Goal: Find contact information: Find contact information

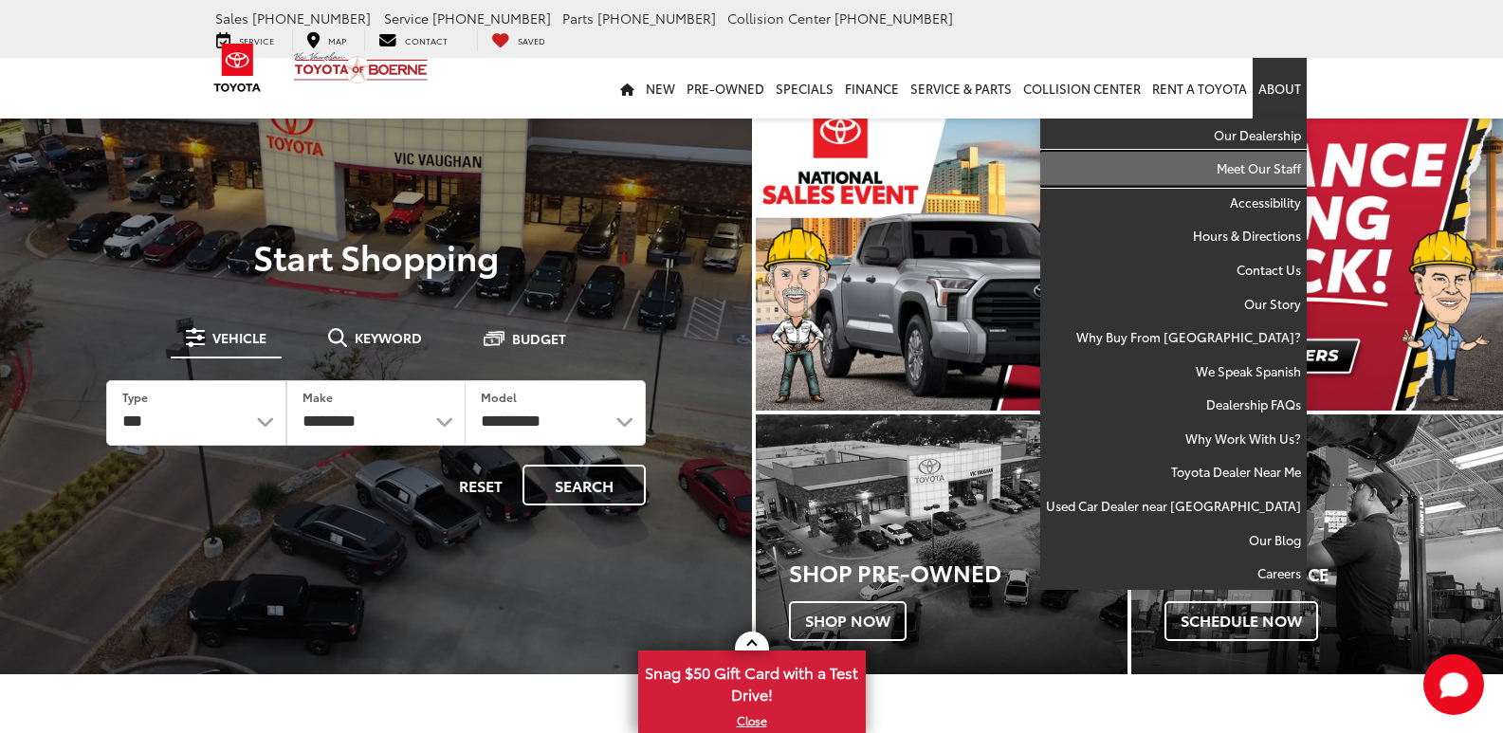
click at [1268, 152] on link "Meet Our Staff" at bounding box center [1173, 169] width 266 height 34
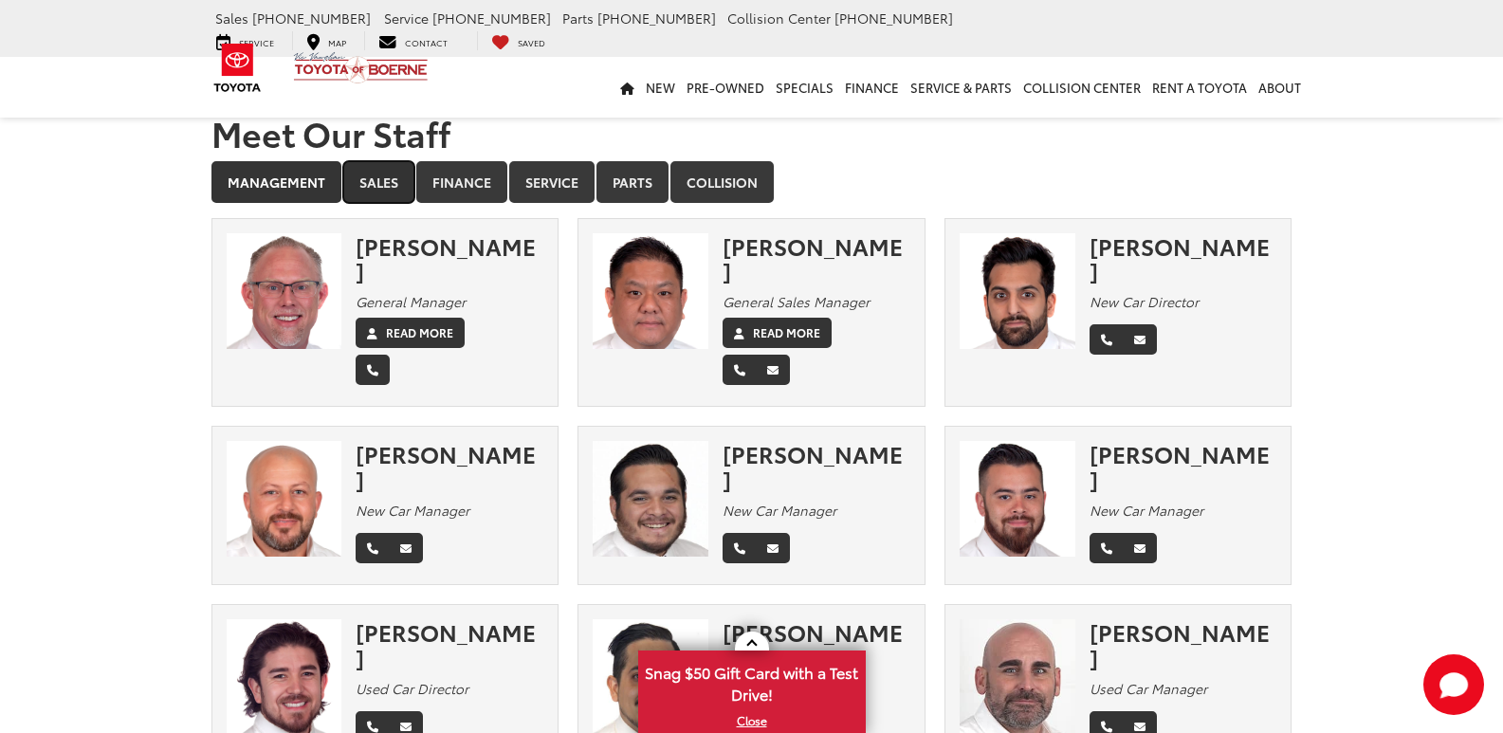
click at [395, 183] on link "Sales" at bounding box center [378, 182] width 71 height 42
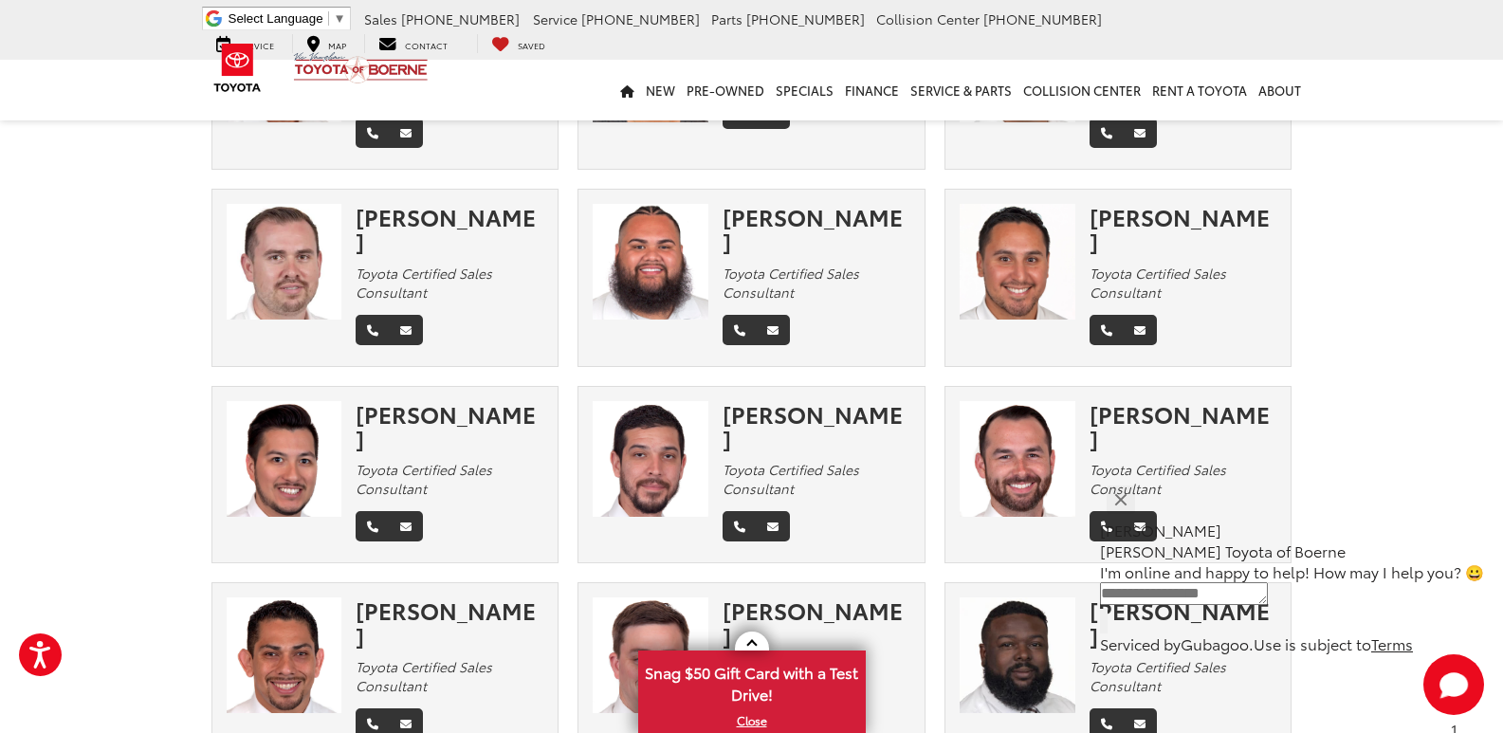
scroll to position [2181, 0]
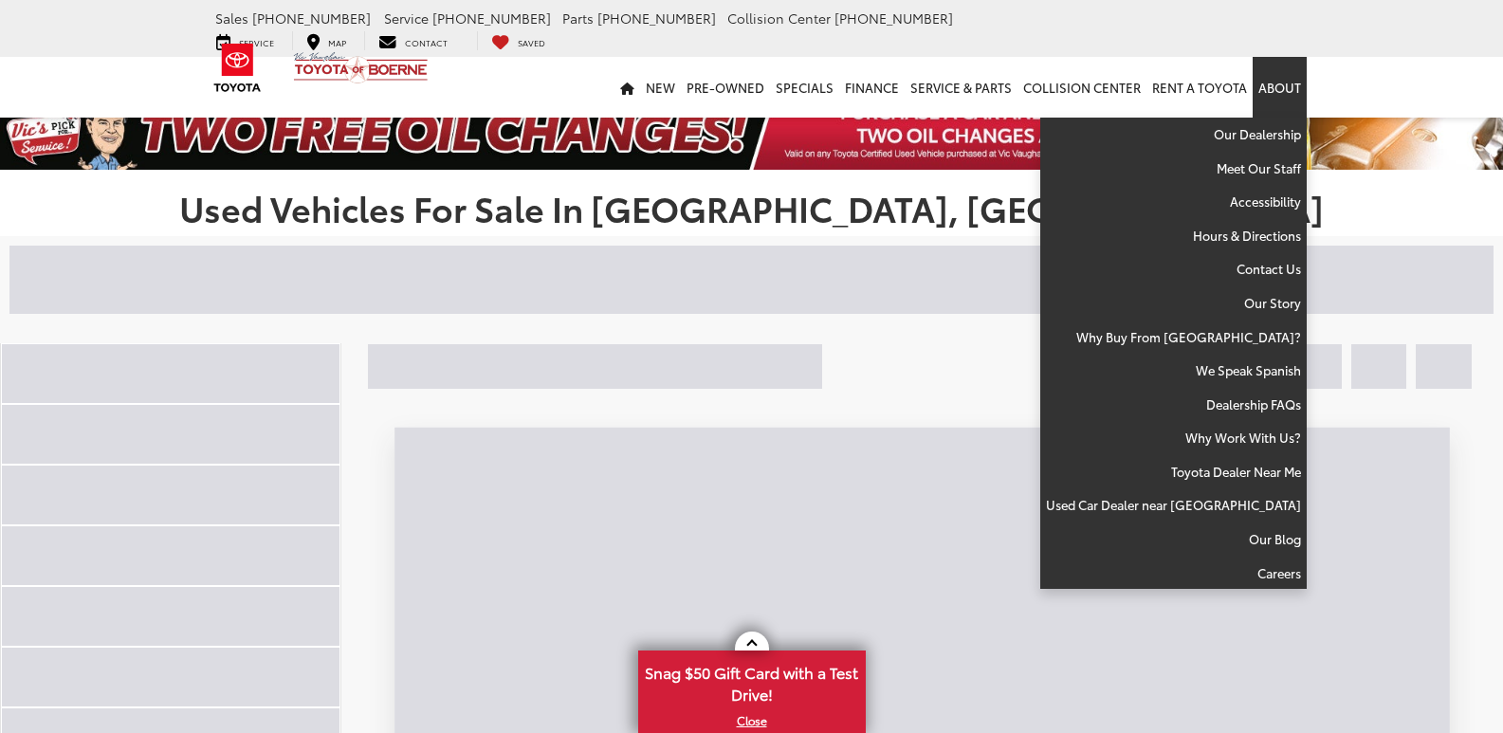
click at [1283, 59] on link "About" at bounding box center [1280, 87] width 54 height 61
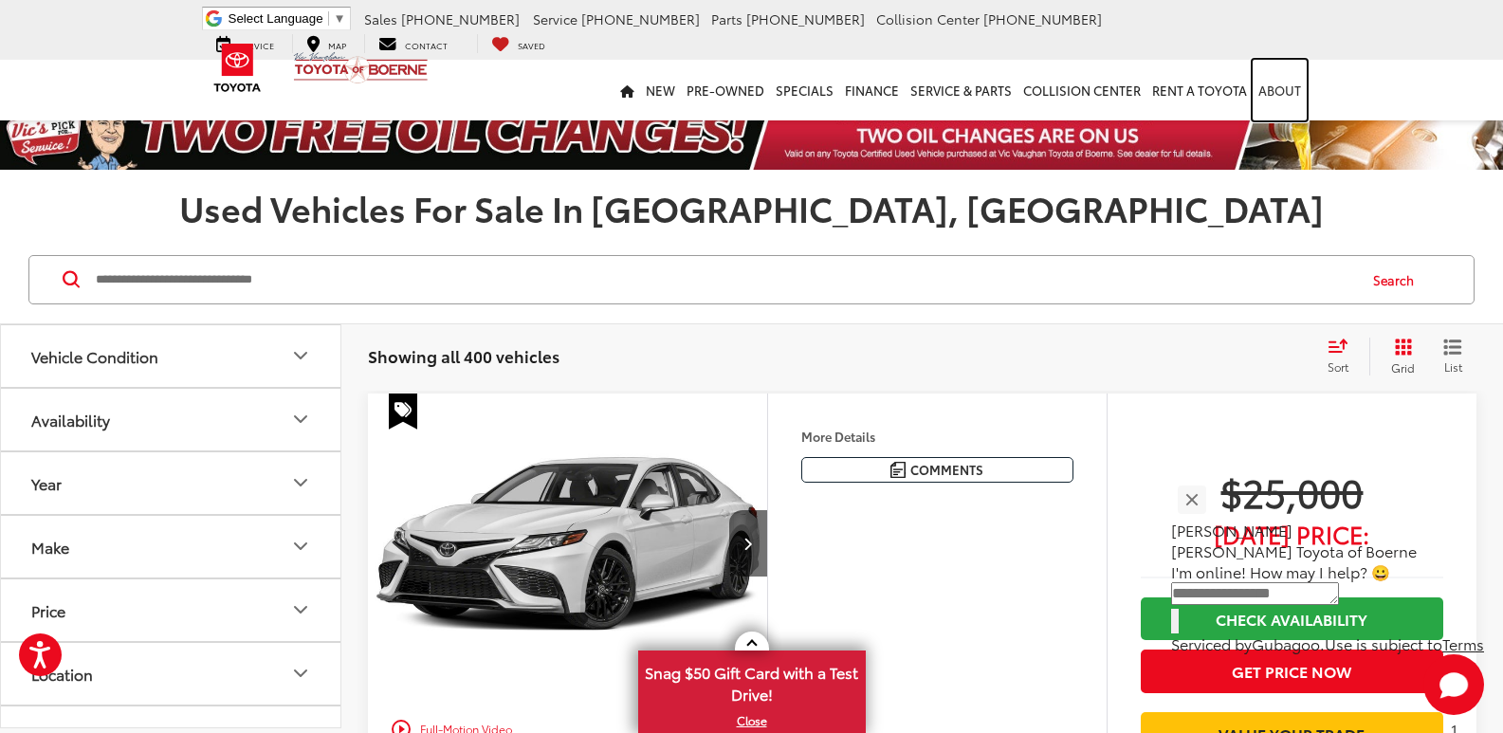
click at [1283, 62] on link "About" at bounding box center [1280, 90] width 54 height 61
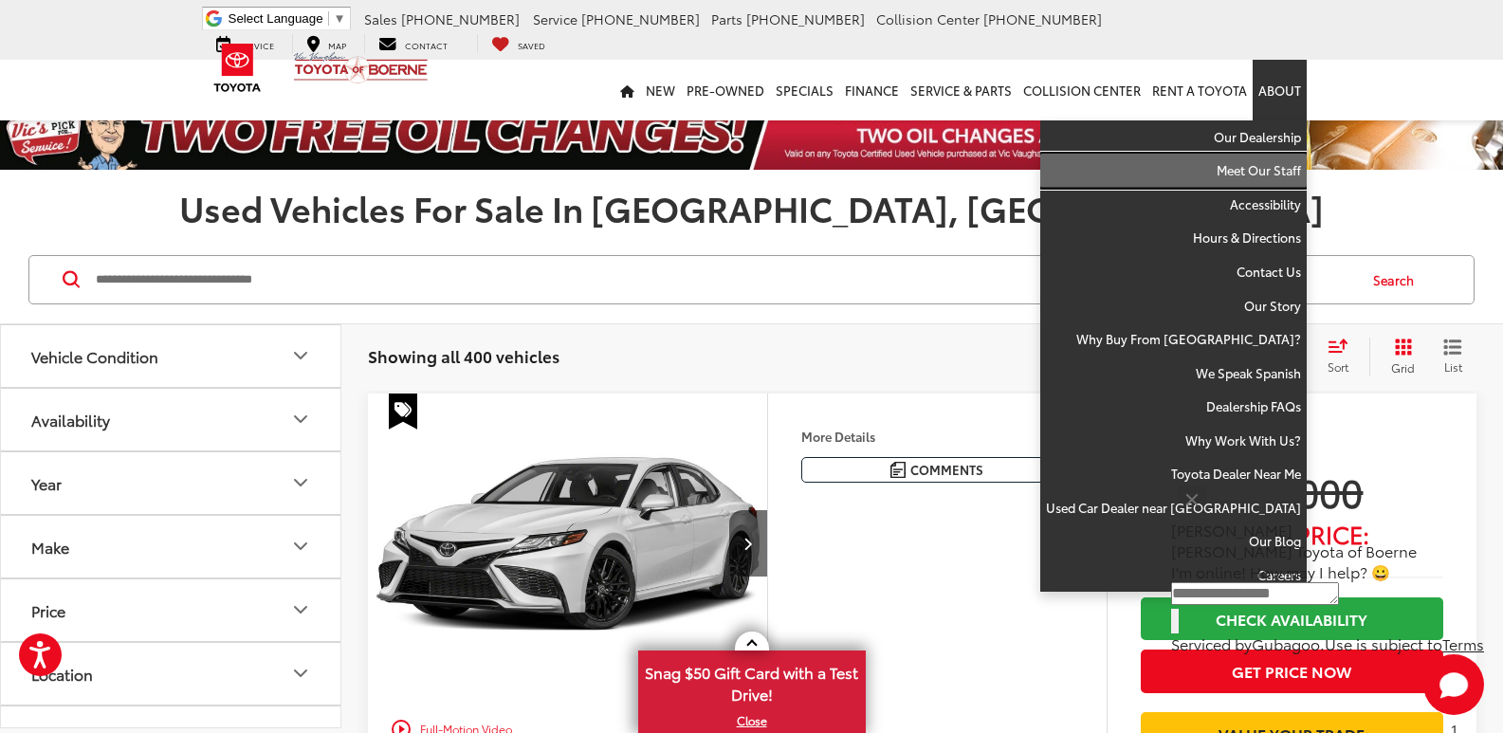
click at [1274, 175] on link "Meet Our Staff" at bounding box center [1173, 171] width 266 height 34
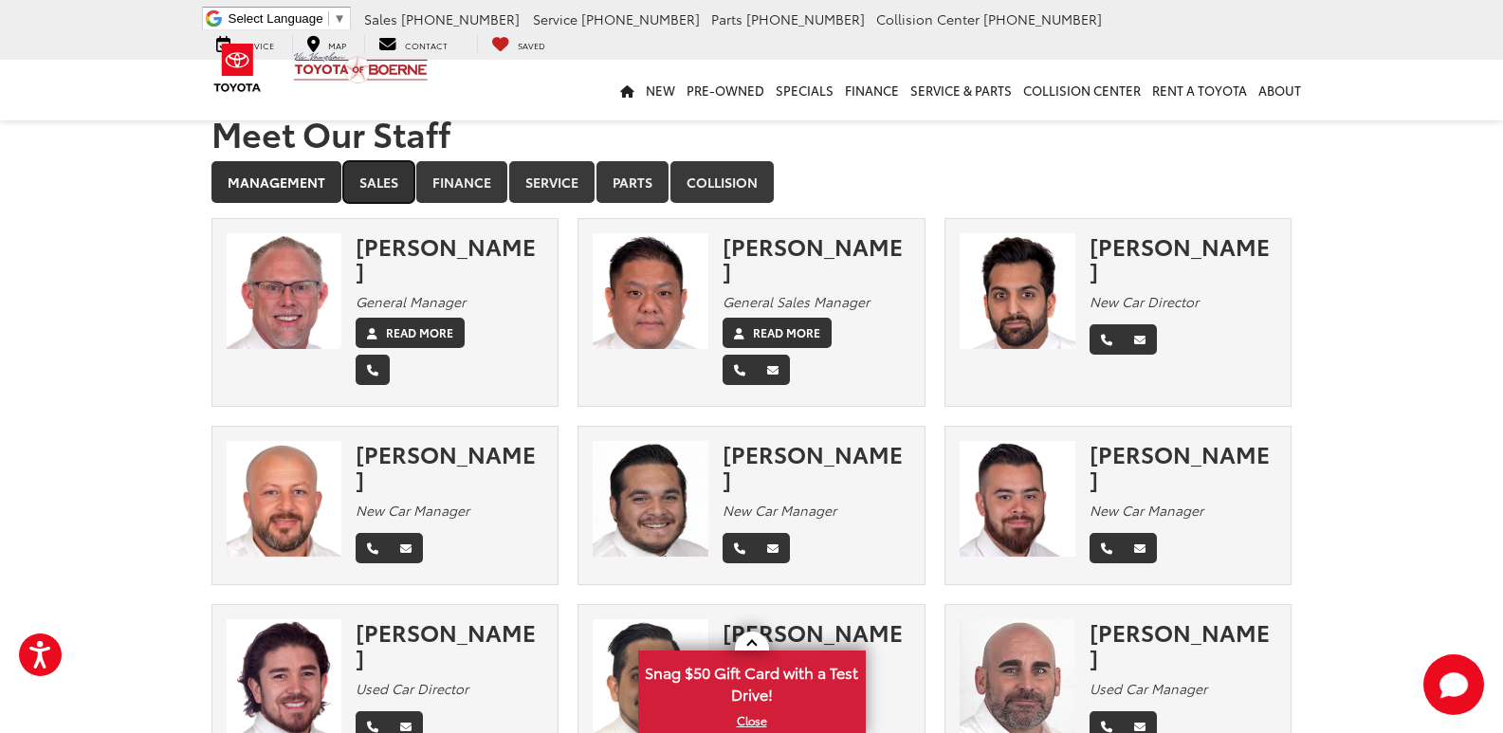
click at [396, 181] on link "Sales" at bounding box center [378, 182] width 71 height 42
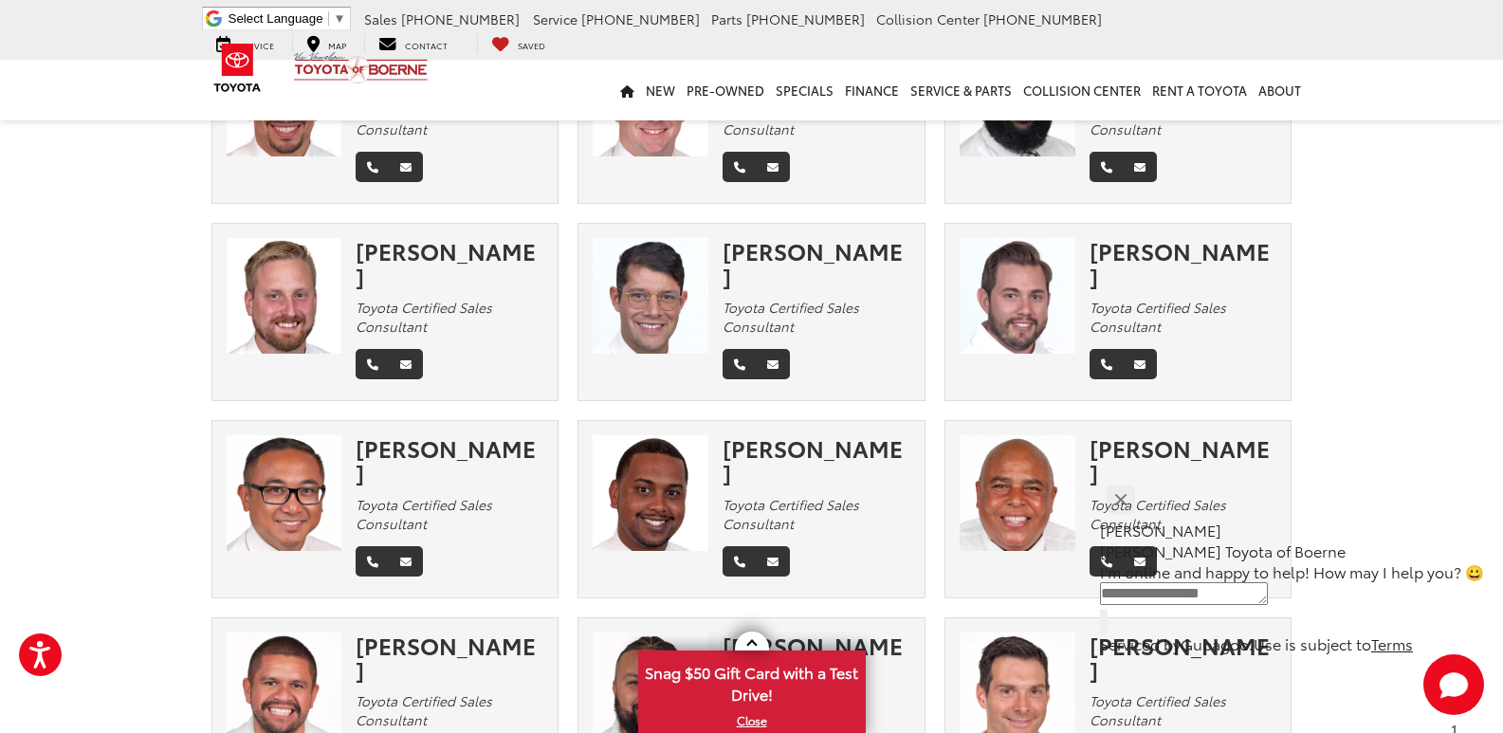
scroll to position [2750, 0]
